Goal: Information Seeking & Learning: Learn about a topic

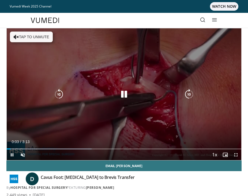
click at [23, 37] on button "Tap to unmute" at bounding box center [31, 37] width 43 height 11
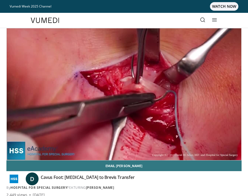
click at [204, 20] on icon at bounding box center [202, 19] width 5 height 5
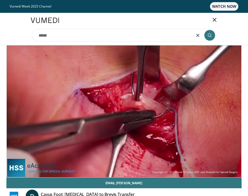
type input "*****"
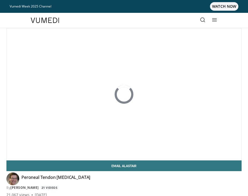
click at [202, 22] on icon at bounding box center [202, 19] width 5 height 5
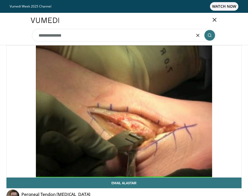
type input "**********"
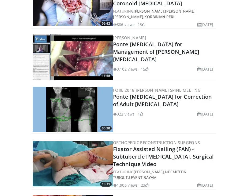
scroll to position [179, 0]
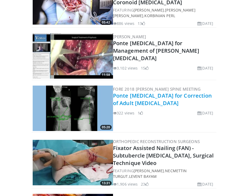
click at [148, 92] on link "Ponte Osteotomy for Correction of Adult Scoliosis" at bounding box center [162, 99] width 99 height 15
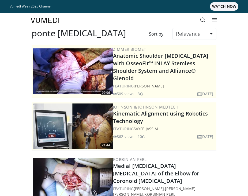
scroll to position [0, 0]
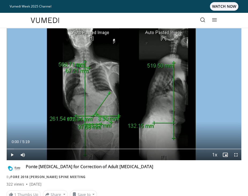
click at [12, 157] on span "Video Player" at bounding box center [12, 155] width 11 height 11
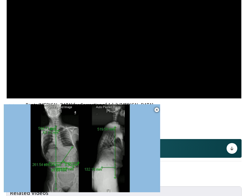
scroll to position [56, 0]
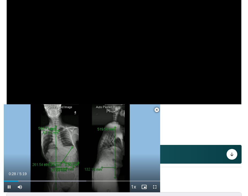
click at [156, 108] on span "Video Player" at bounding box center [156, 110] width 11 height 11
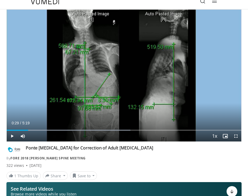
scroll to position [6, 0]
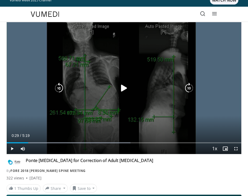
click at [173, 112] on div "10 seconds Tap to unmute" at bounding box center [124, 88] width 234 height 132
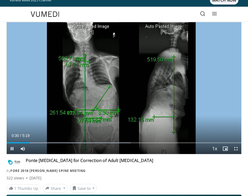
click at [236, 150] on span "Video Player" at bounding box center [235, 148] width 11 height 11
